Goal: Transaction & Acquisition: Obtain resource

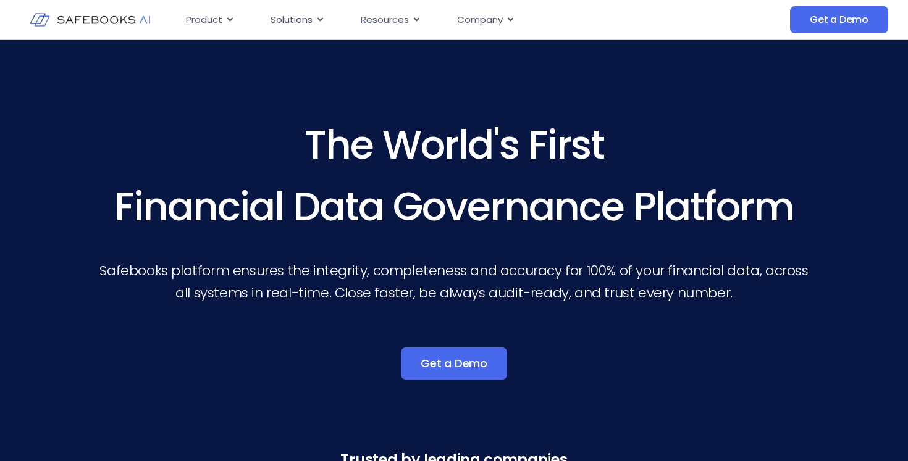
drag, startPoint x: 306, startPoint y: 137, endPoint x: 774, endPoint y: 234, distance: 478.7
click at [774, 234] on h3 "The World's First Financial Data Governance Platform" at bounding box center [454, 176] width 710 height 124
click at [780, 317] on div "The World's First Financial Data Governance Platform Safebooks platform ensures…" at bounding box center [454, 256] width 710 height 284
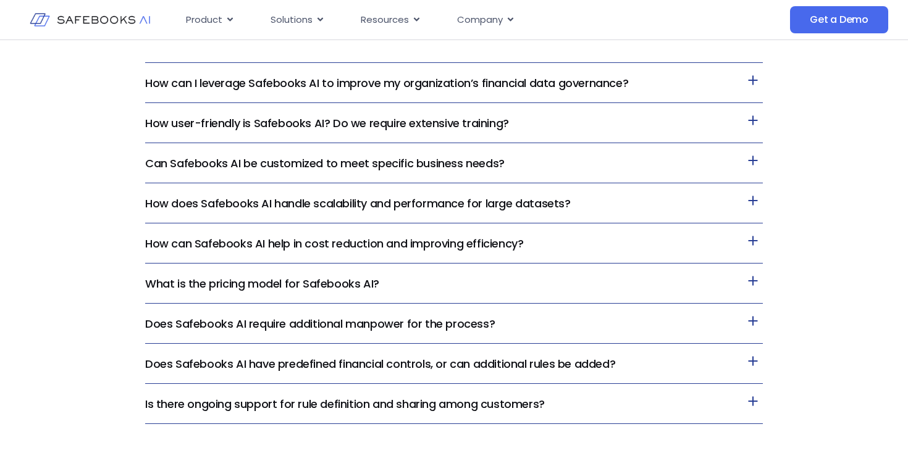
scroll to position [2976, 0]
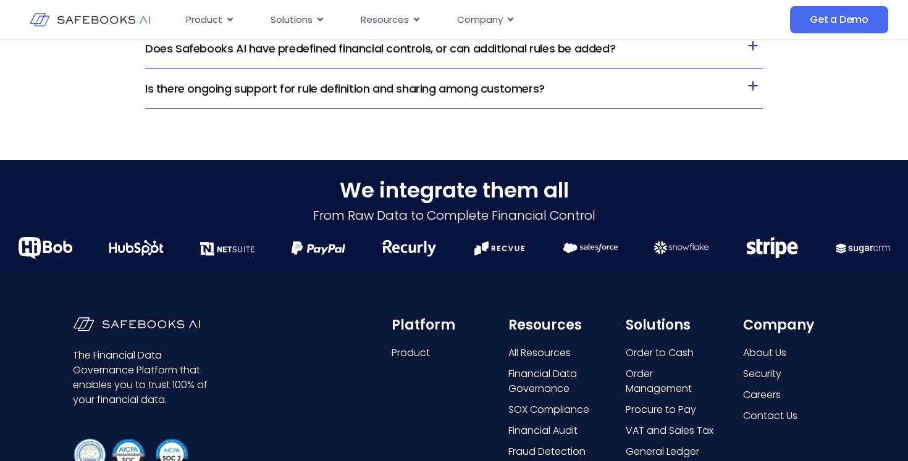
drag, startPoint x: 593, startPoint y: 194, endPoint x: 178, endPoint y: 6, distance: 455.2
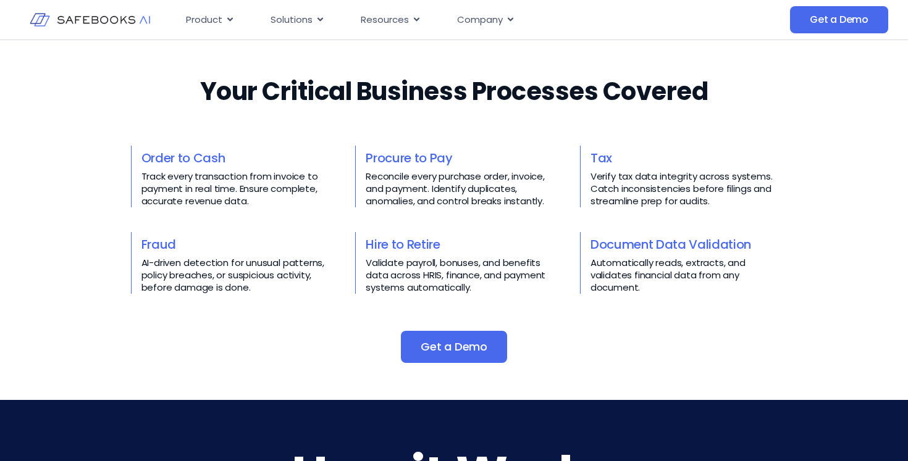
scroll to position [0, 0]
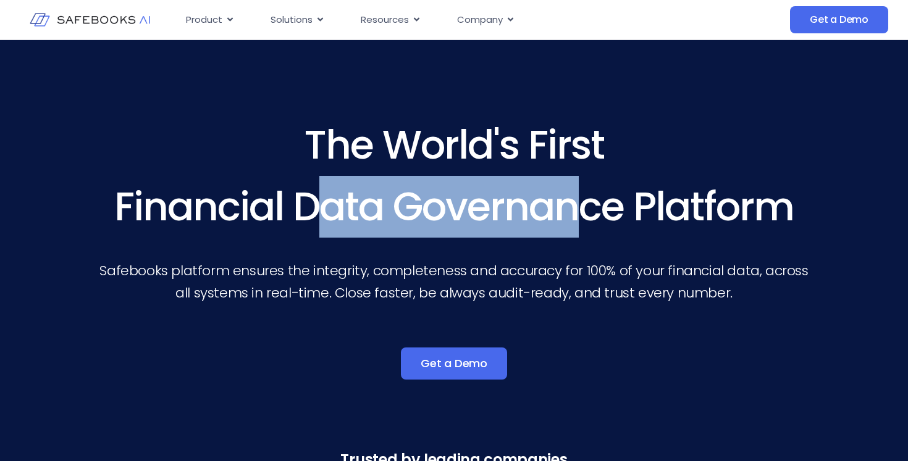
drag, startPoint x: 292, startPoint y: 199, endPoint x: 563, endPoint y: 233, distance: 273.3
click at [563, 231] on h3 "The World's First Financial Data Governance Platform" at bounding box center [454, 176] width 710 height 124
click at [563, 216] on h3 "The World's First Financial Data Governance Platform" at bounding box center [454, 176] width 710 height 124
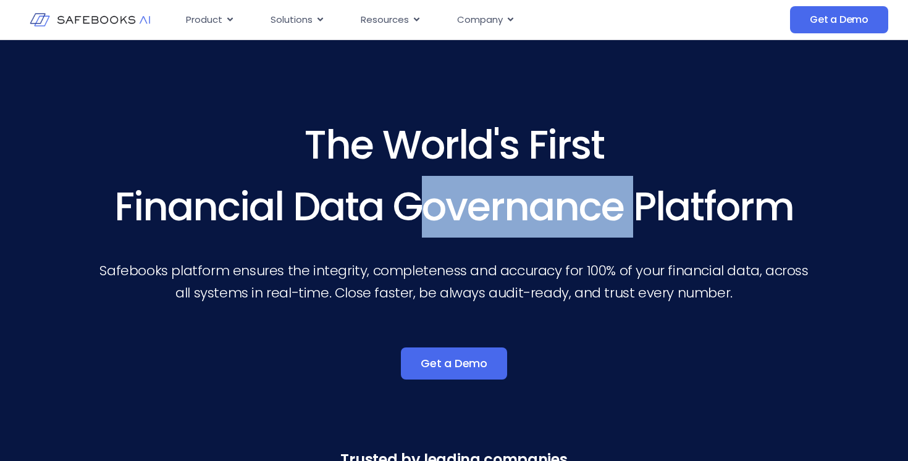
drag, startPoint x: 398, startPoint y: 201, endPoint x: 626, endPoint y: 222, distance: 228.2
click at [626, 222] on h3 "The World's First Financial Data Governance Platform" at bounding box center [454, 176] width 710 height 124
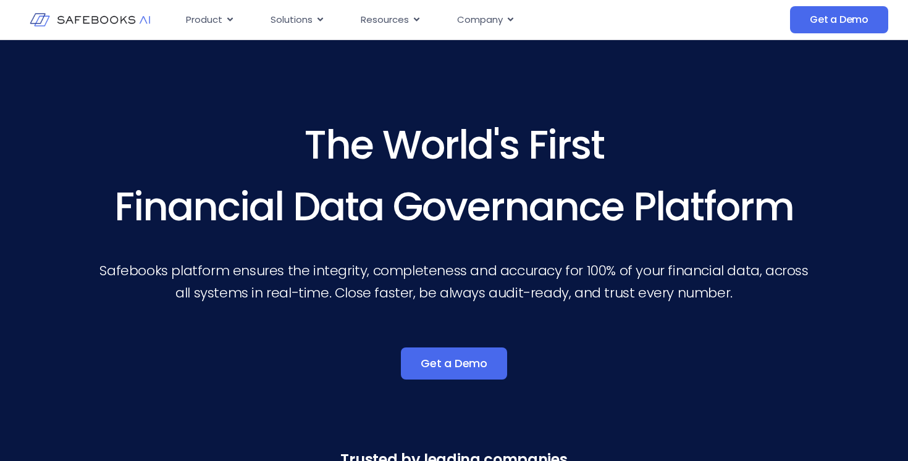
click at [573, 279] on p "Safebooks platform ensures the integrity, completeness and accuracy for 100% of…" at bounding box center [454, 282] width 710 height 44
click at [441, 279] on p "Safebooks platform ensures the integrity, completeness and accuracy for 100% of…" at bounding box center [454, 282] width 710 height 44
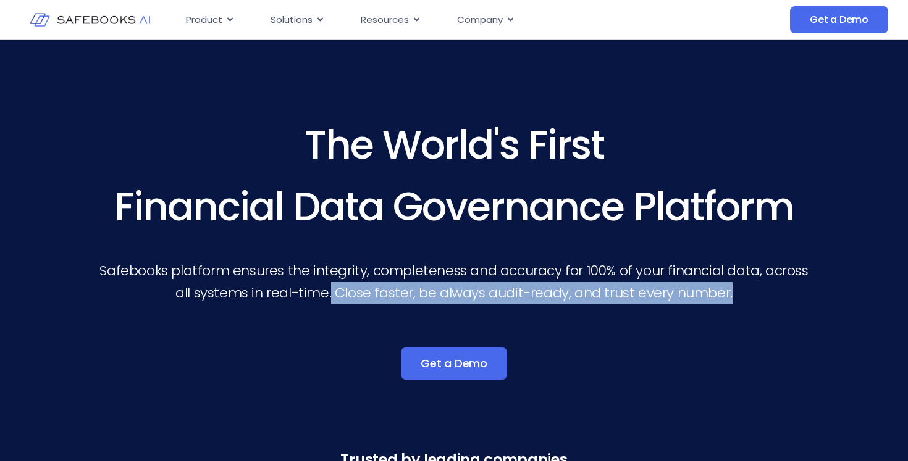
drag, startPoint x: 334, startPoint y: 295, endPoint x: 659, endPoint y: 306, distance: 325.1
click at [659, 306] on div "The World's First Financial Data Governance Platform Safebooks platform ensures…" at bounding box center [454, 256] width 710 height 284
drag, startPoint x: 338, startPoint y: 294, endPoint x: 742, endPoint y: 311, distance: 404.9
click at [742, 311] on div "The World's First Financial Data Governance Platform Safebooks platform ensures…" at bounding box center [454, 256] width 710 height 284
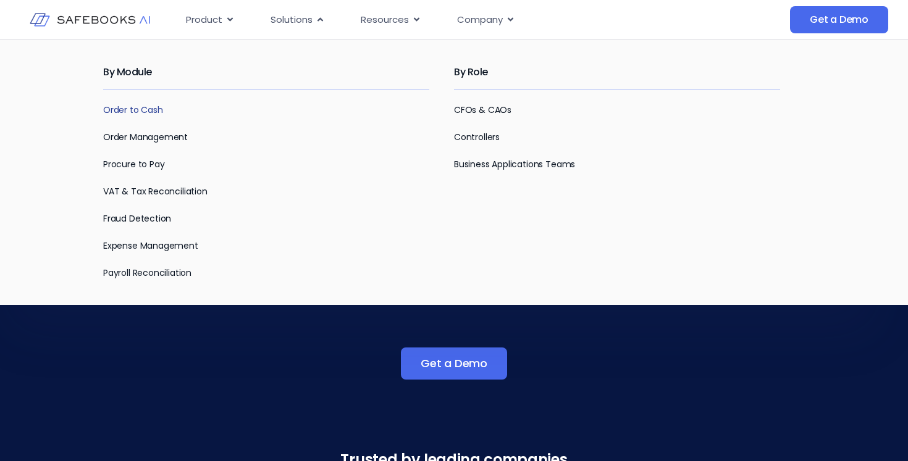
click at [123, 106] on link "Order to Cash" at bounding box center [133, 110] width 60 height 12
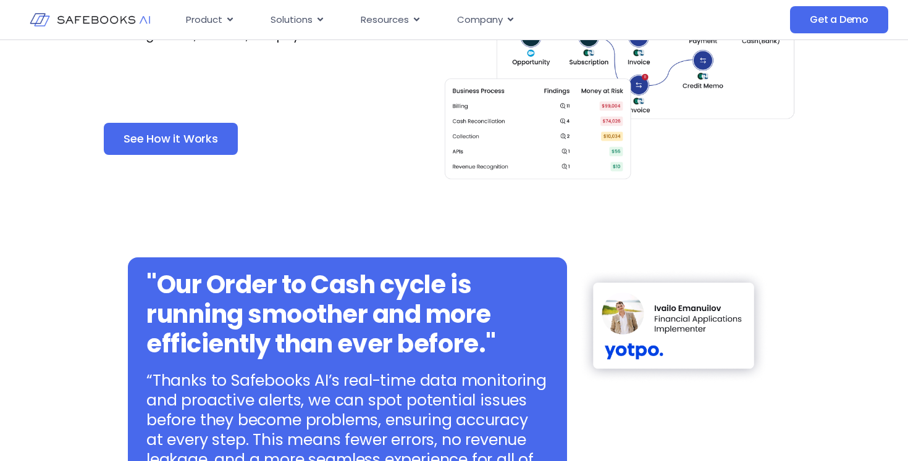
scroll to position [841, 0]
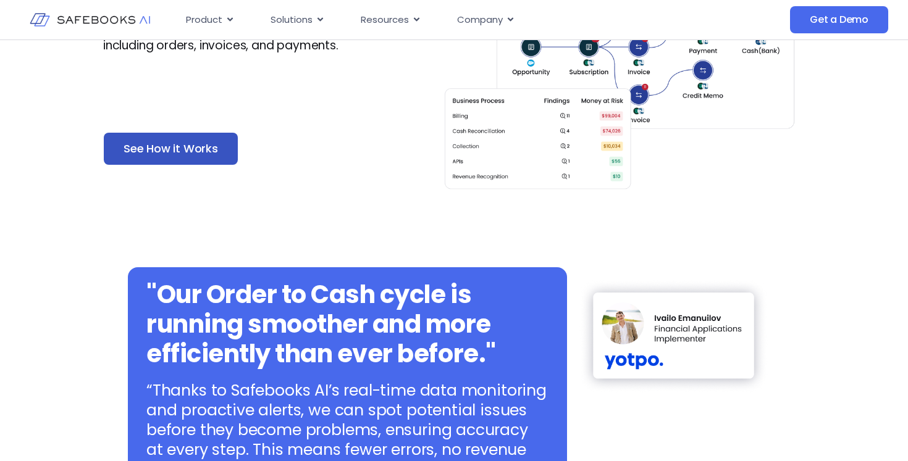
click at [117, 133] on link "See How it Works" at bounding box center [171, 149] width 134 height 32
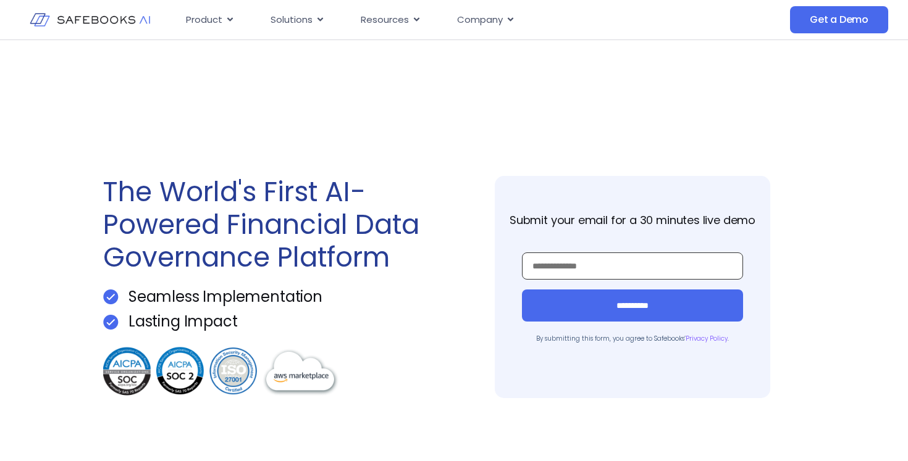
click at [559, 269] on input "Work Email *" at bounding box center [632, 266] width 220 height 27
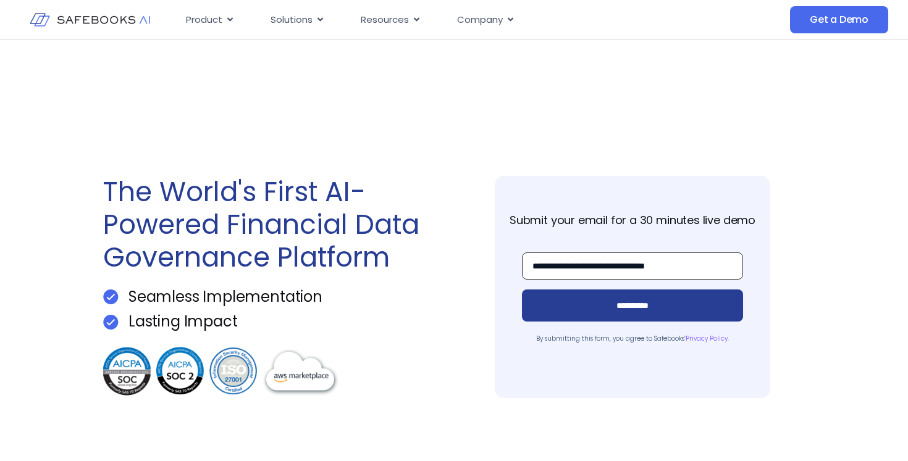
type input "**********"
click at [571, 316] on input "**********" at bounding box center [632, 306] width 220 height 32
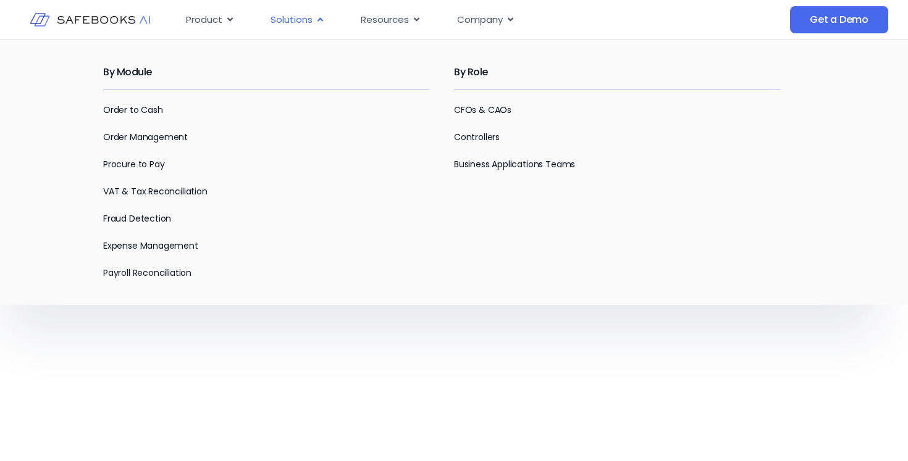
click at [310, 23] on span "Solutions" at bounding box center [292, 20] width 42 height 14
click at [477, 103] on p "CFOs & CAOs" at bounding box center [617, 110] width 326 height 15
click at [477, 106] on link "CFOs & CAOs" at bounding box center [482, 110] width 57 height 12
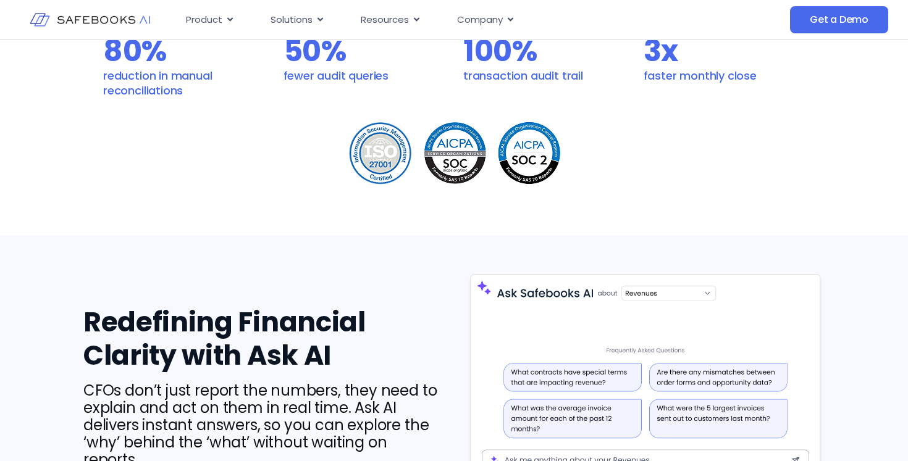
scroll to position [1186, 0]
